Goal: Find specific page/section: Find specific page/section

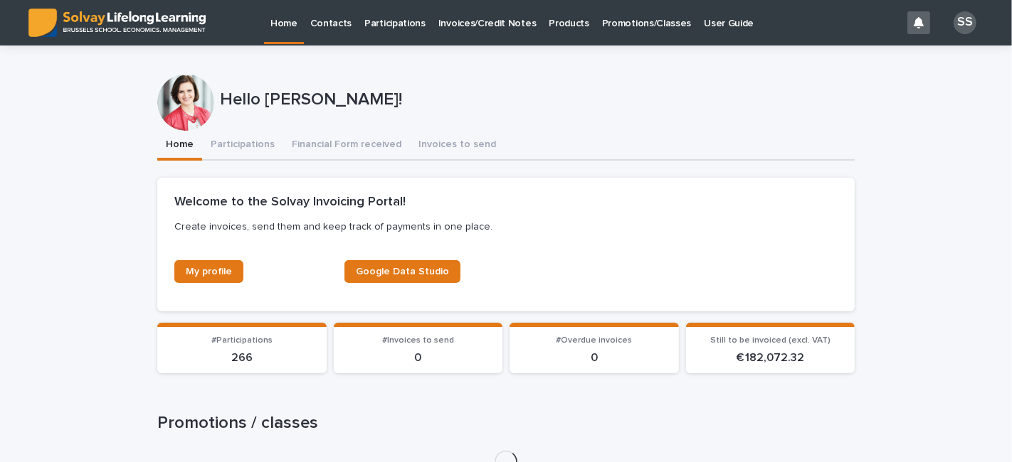
click at [632, 25] on p "Promotions/Classes" at bounding box center [646, 15] width 89 height 30
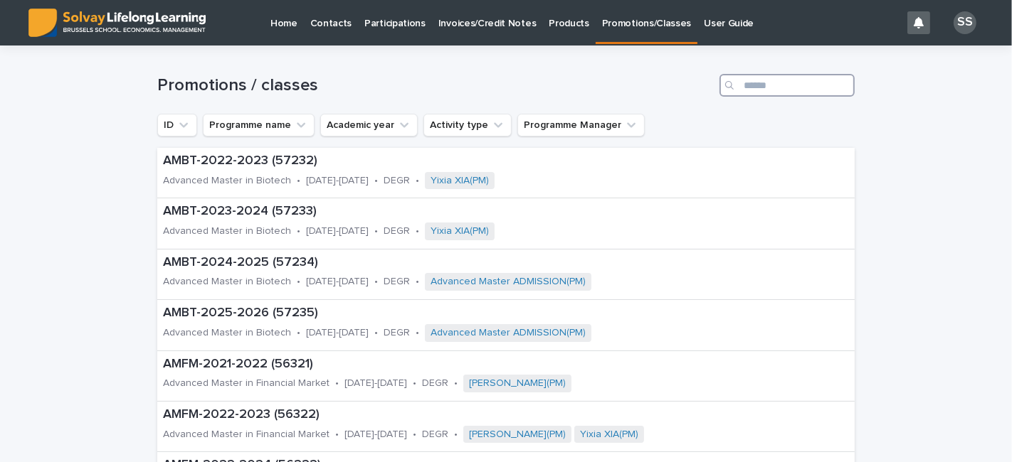
click at [760, 80] on input "Search" at bounding box center [786, 85] width 135 height 23
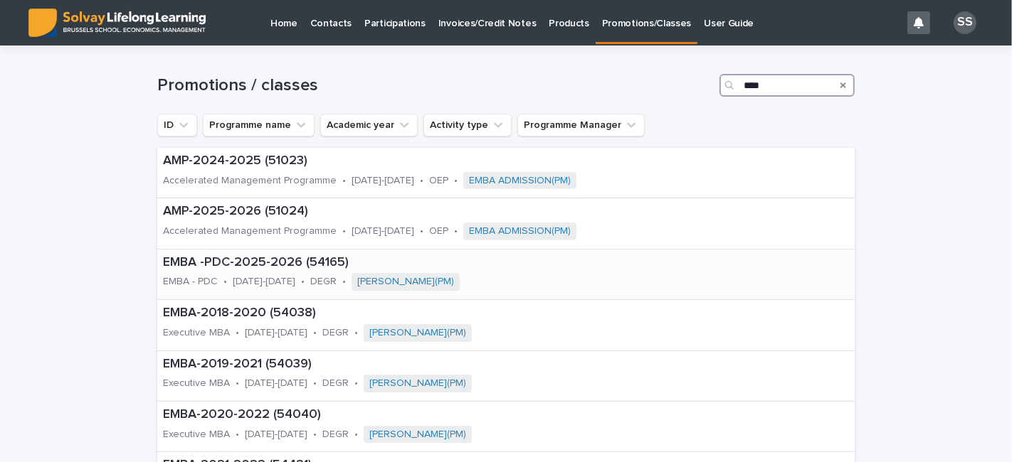
type input "****"
click at [276, 257] on p "EMBA -PDC-2025-2026 (54165)" at bounding box center [405, 263] width 485 height 16
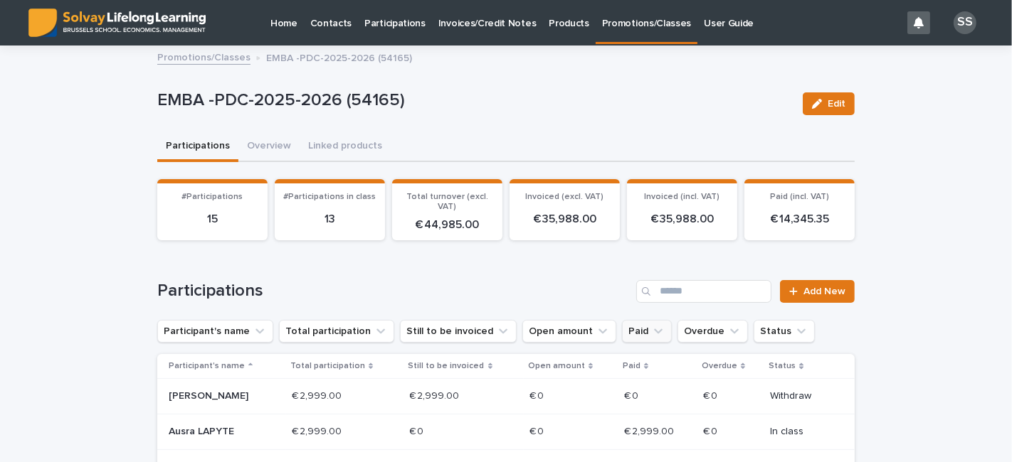
click at [626, 329] on button "Paid" at bounding box center [647, 331] width 50 height 23
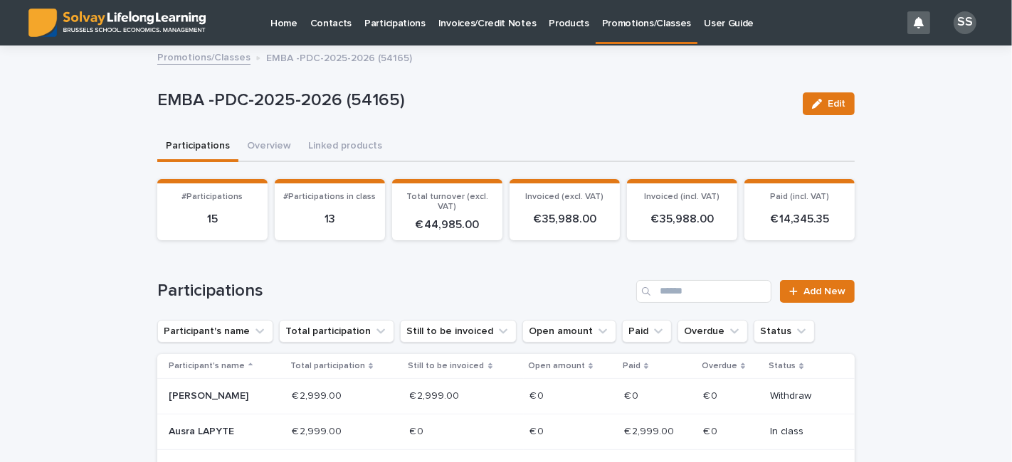
click at [632, 361] on p "Paid" at bounding box center [631, 367] width 18 height 16
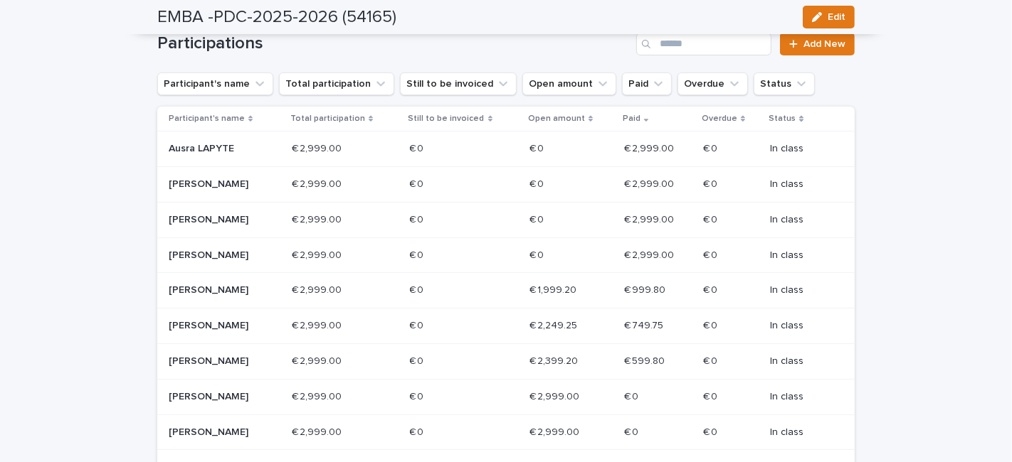
scroll to position [248, 0]
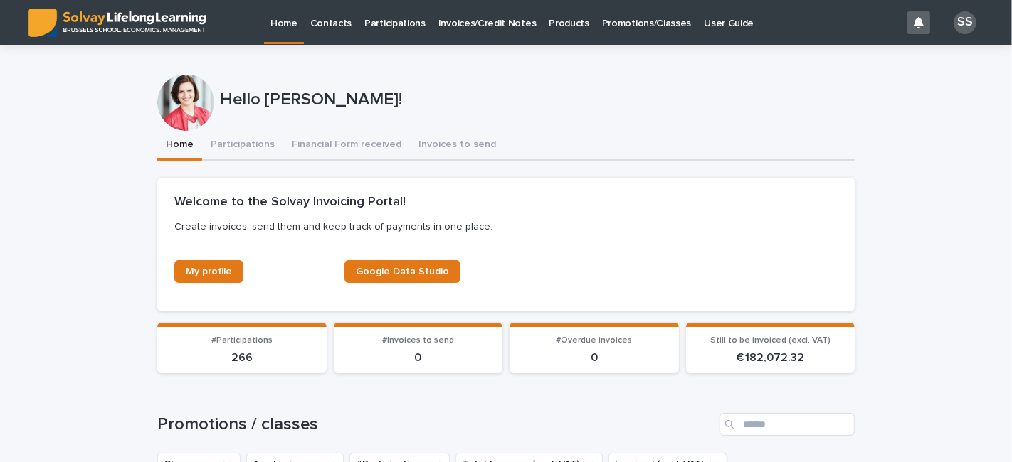
click at [612, 33] on link "Promotions/Classes" at bounding box center [646, 22] width 102 height 44
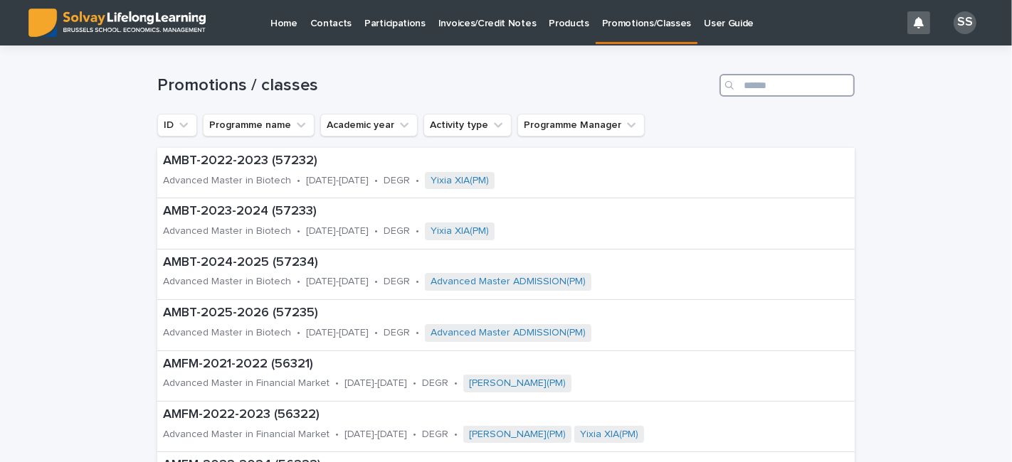
click at [802, 80] on input "Search" at bounding box center [786, 85] width 135 height 23
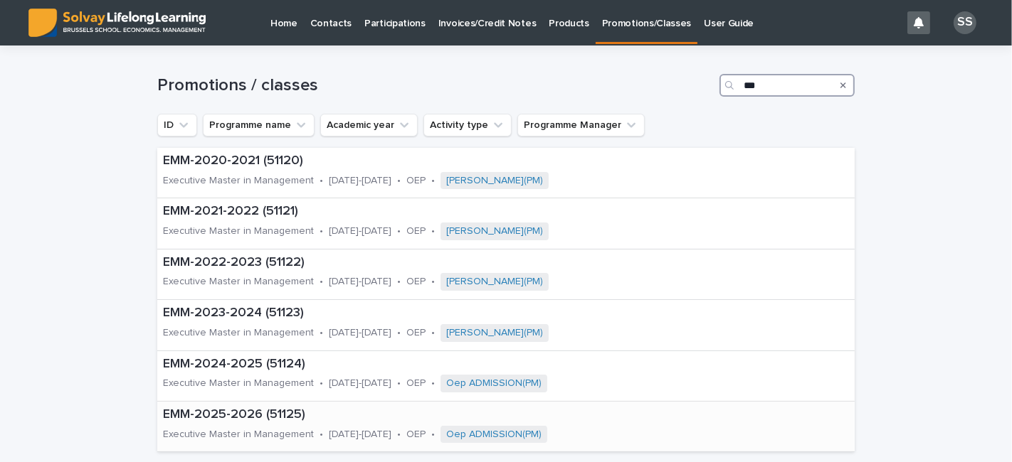
type input "***"
click at [339, 420] on p "EMM-2025-2026 (51125)" at bounding box center [427, 416] width 529 height 16
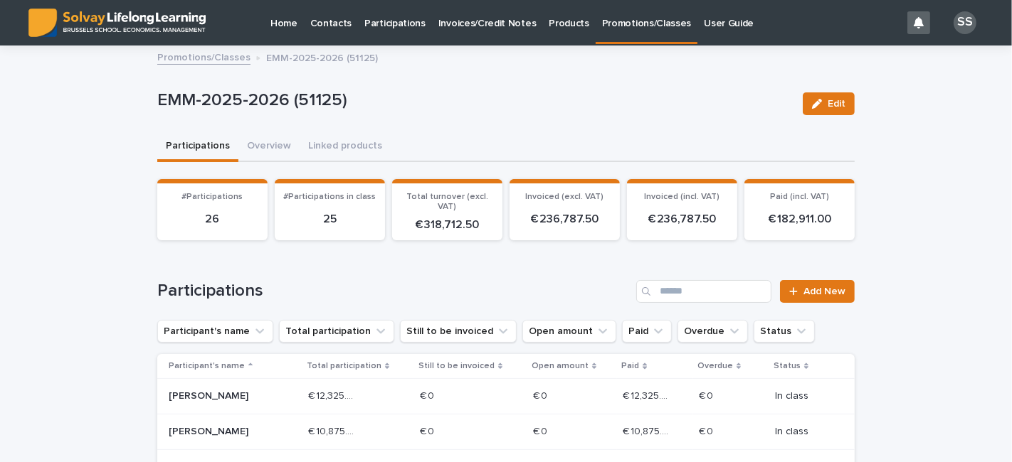
click at [621, 368] on p "Paid" at bounding box center [630, 367] width 18 height 16
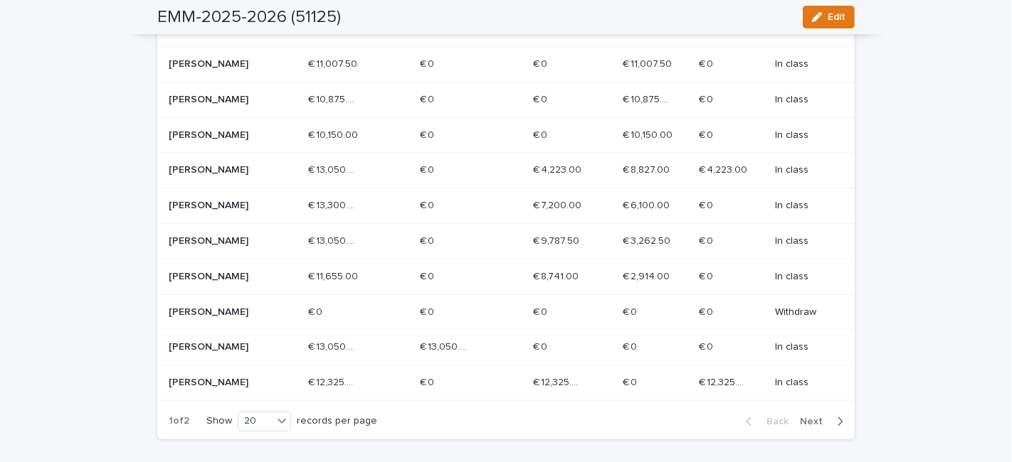
scroll to position [713, 0]
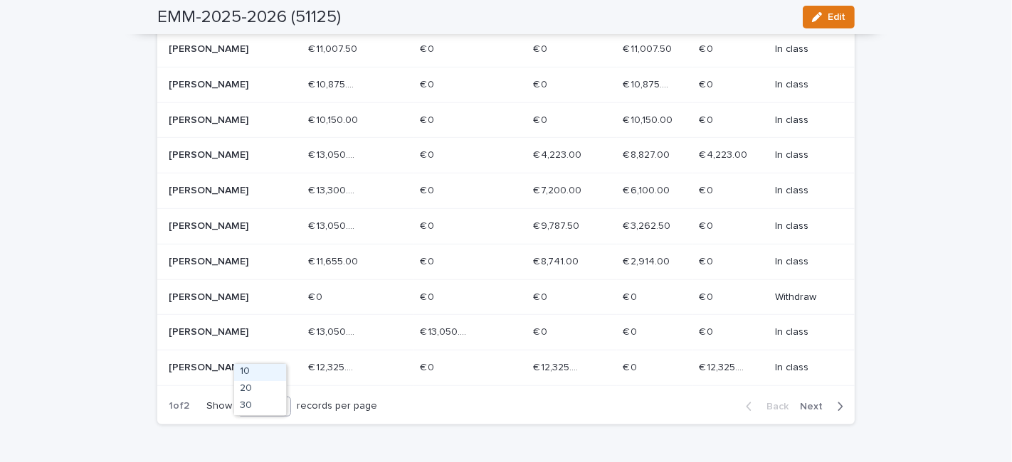
click at [280, 413] on icon at bounding box center [282, 406] width 14 height 14
click at [277, 403] on div "30" at bounding box center [260, 406] width 52 height 17
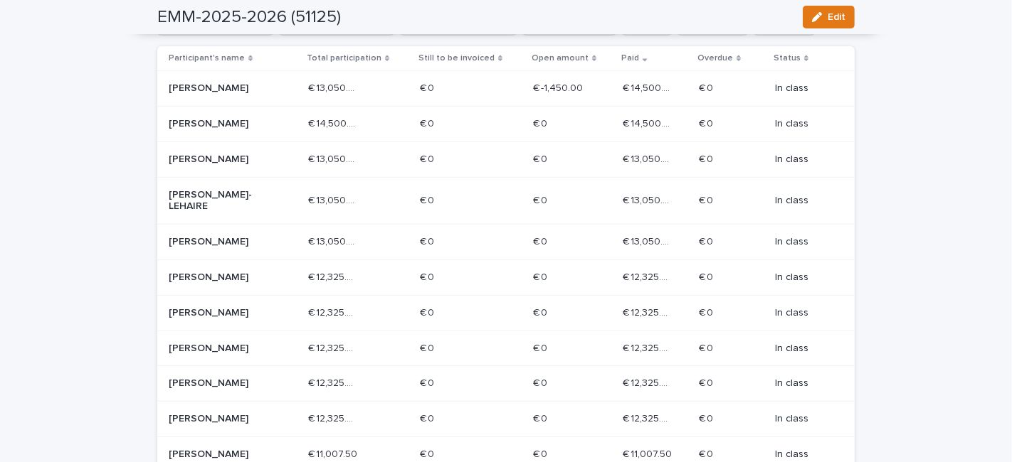
scroll to position [307, 0]
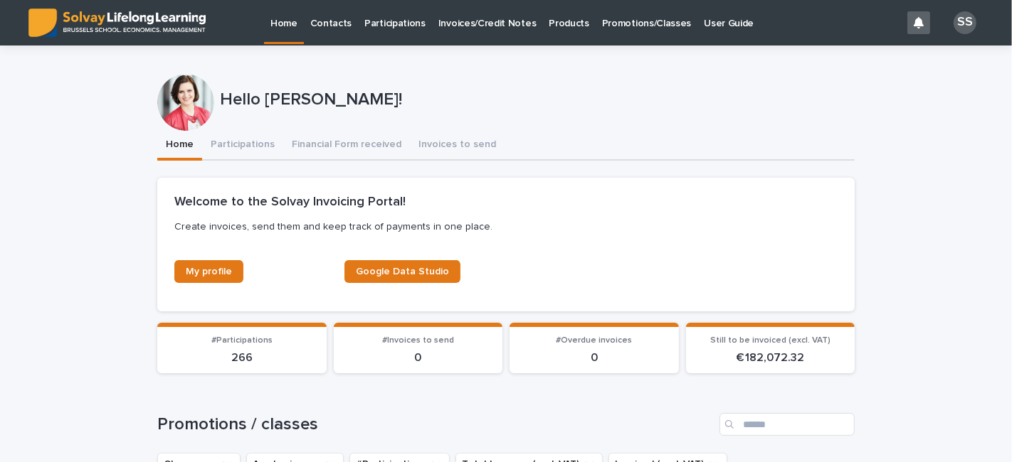
click at [617, 28] on p "Promotions/Classes" at bounding box center [646, 15] width 89 height 30
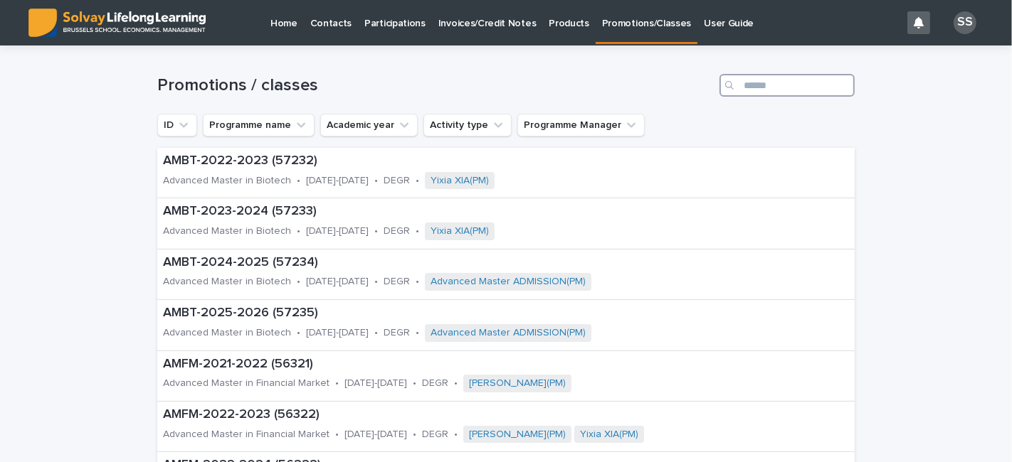
click at [747, 81] on input "Search" at bounding box center [786, 85] width 135 height 23
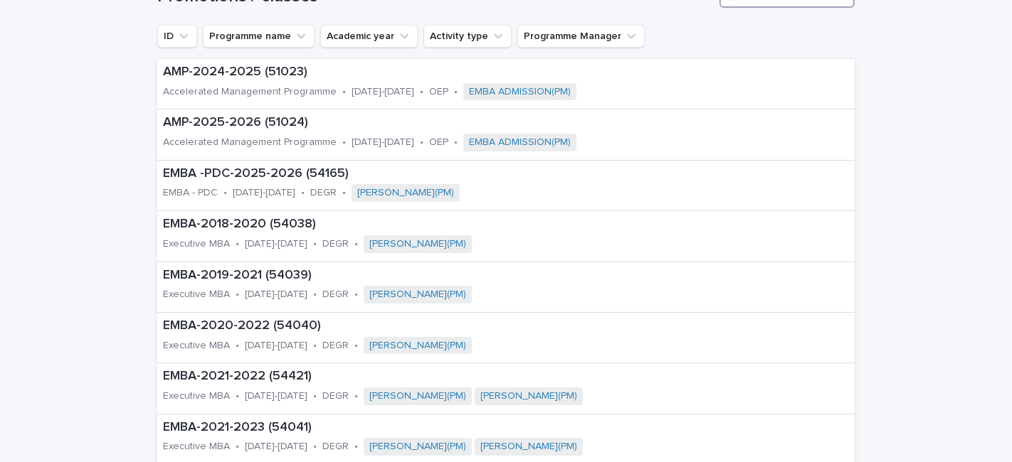
scroll to position [87, 0]
type input "****"
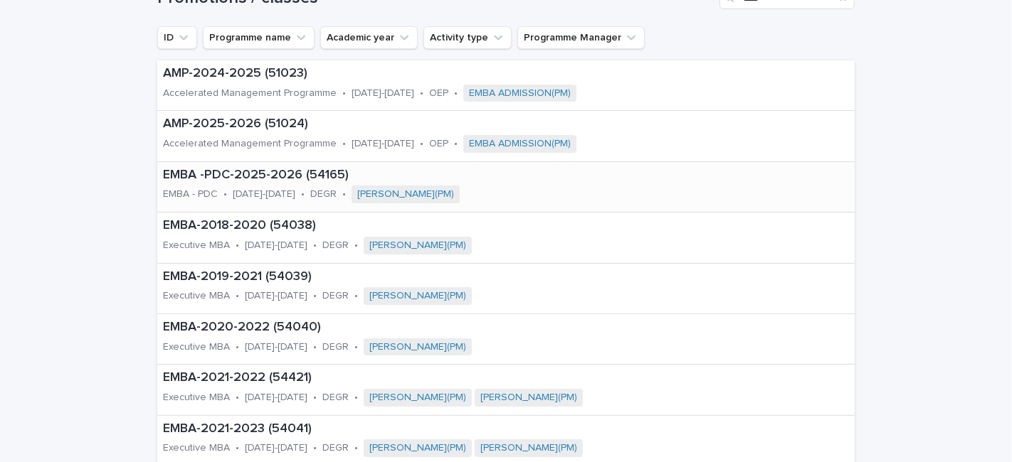
click at [268, 165] on div "EMBA -PDC-2025-2026 (54165)" at bounding box center [405, 174] width 485 height 18
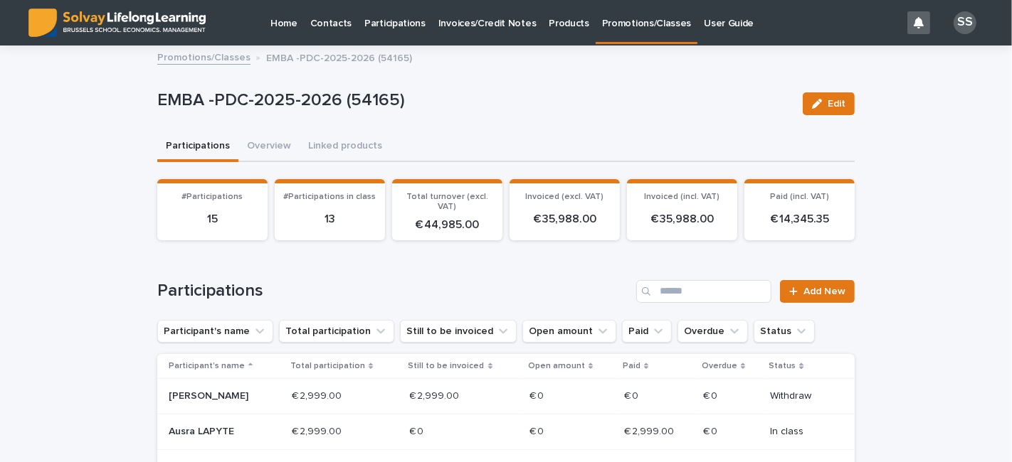
click at [627, 368] on p "Paid" at bounding box center [631, 367] width 18 height 16
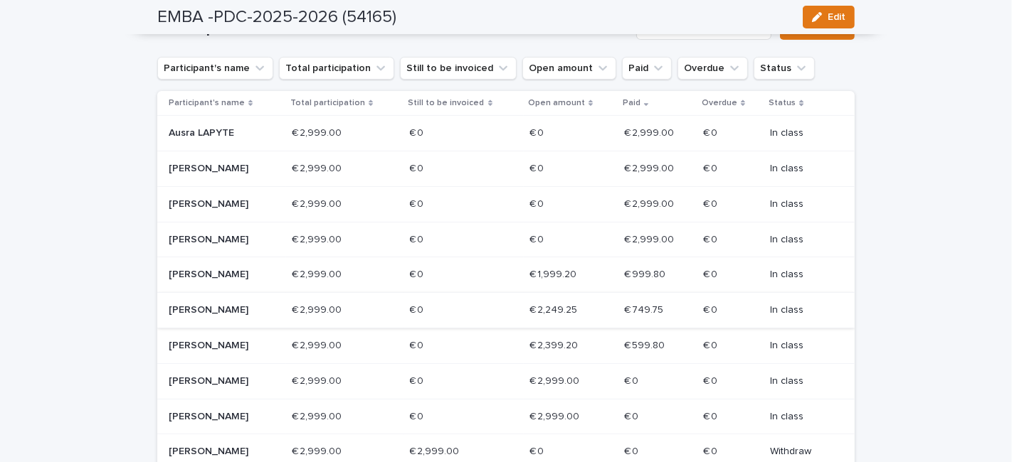
scroll to position [270, 0]
